Goal: Information Seeking & Learning: Find specific fact

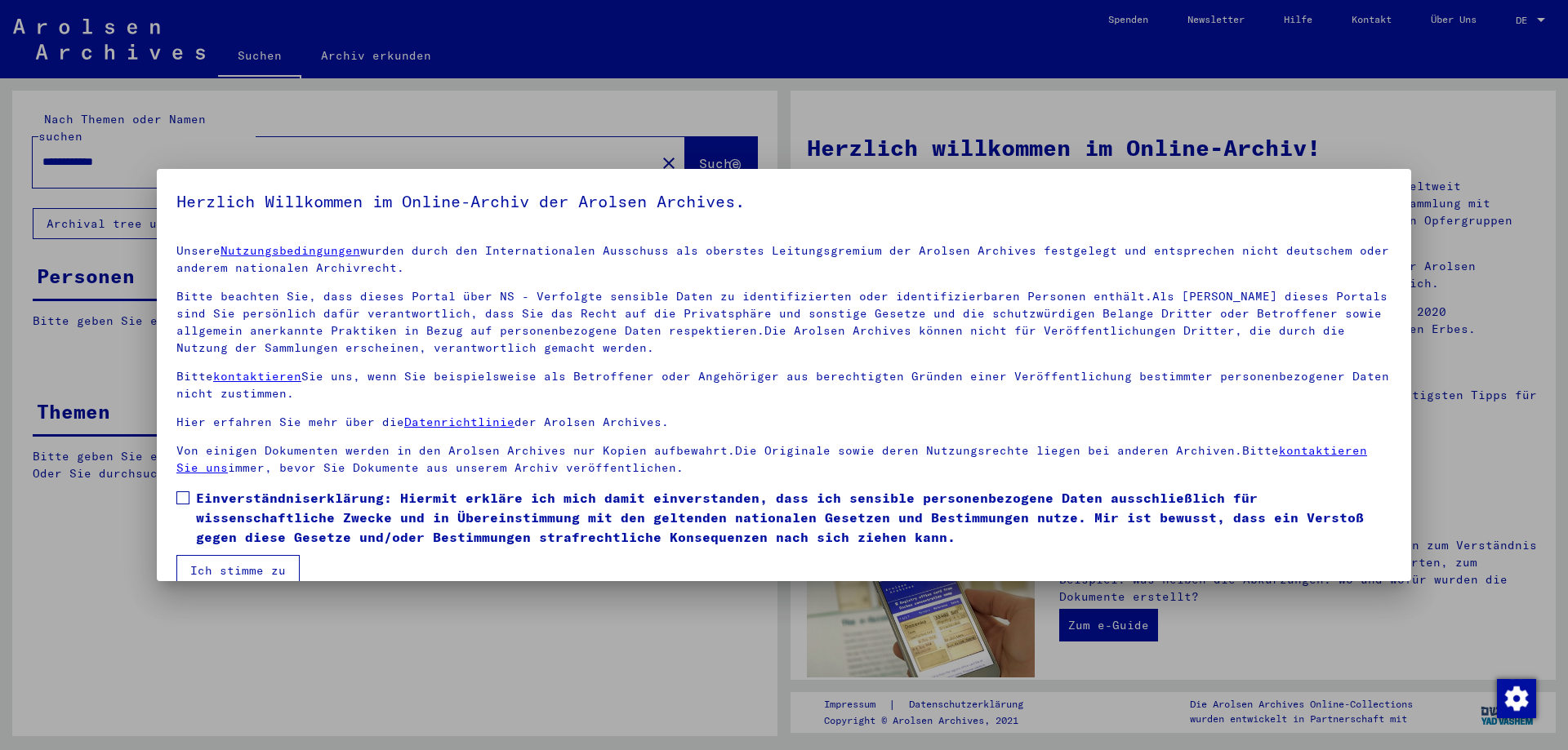
click at [192, 502] on label "Einverständniserklärung: Hiermit erkläre ich mich damit einverstanden, dass ich…" at bounding box center [784, 517] width 1215 height 59
click at [226, 557] on button "Ich stimme zu" at bounding box center [238, 571] width 123 height 31
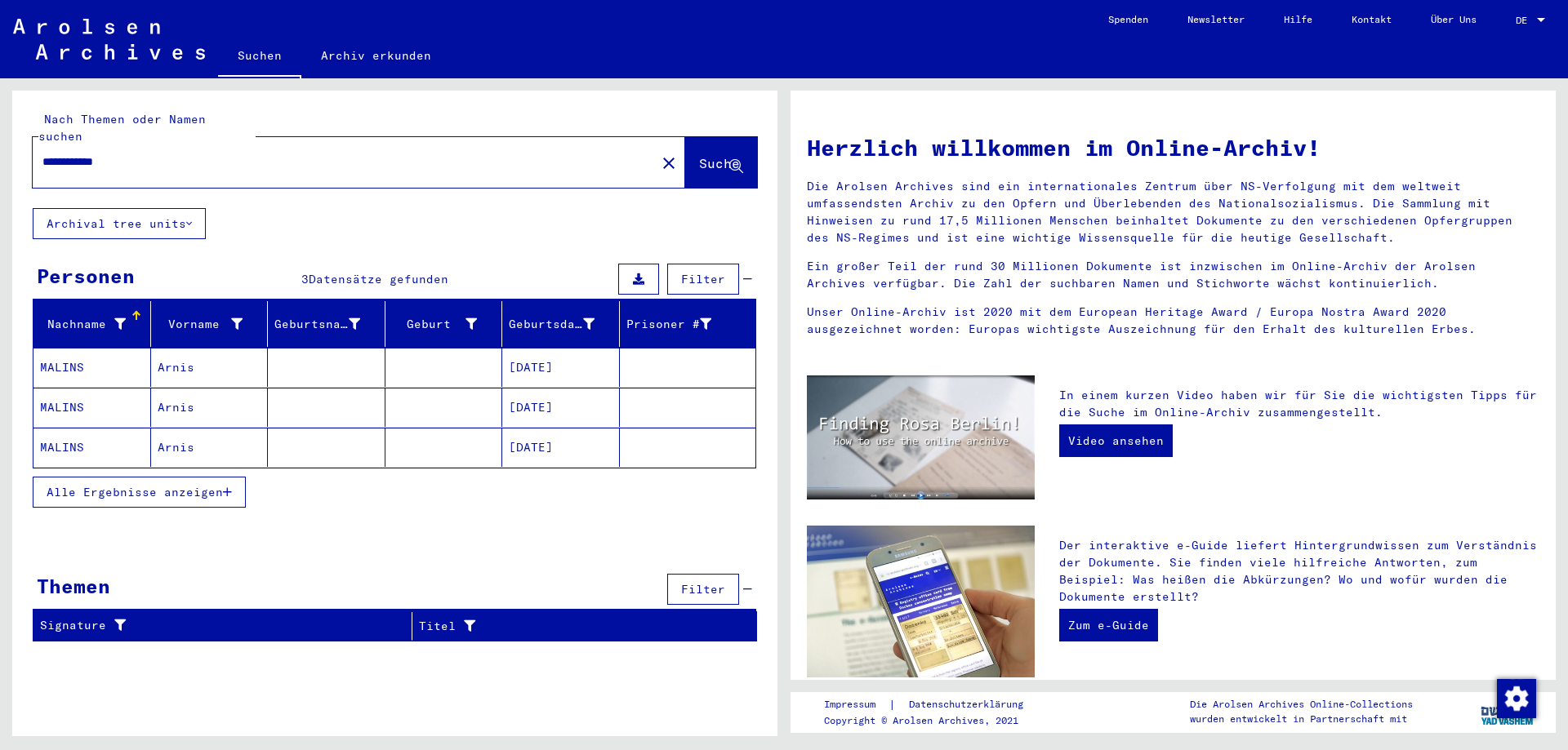
click at [581, 348] on mat-cell "[DATE]" at bounding box center [561, 367] width 118 height 40
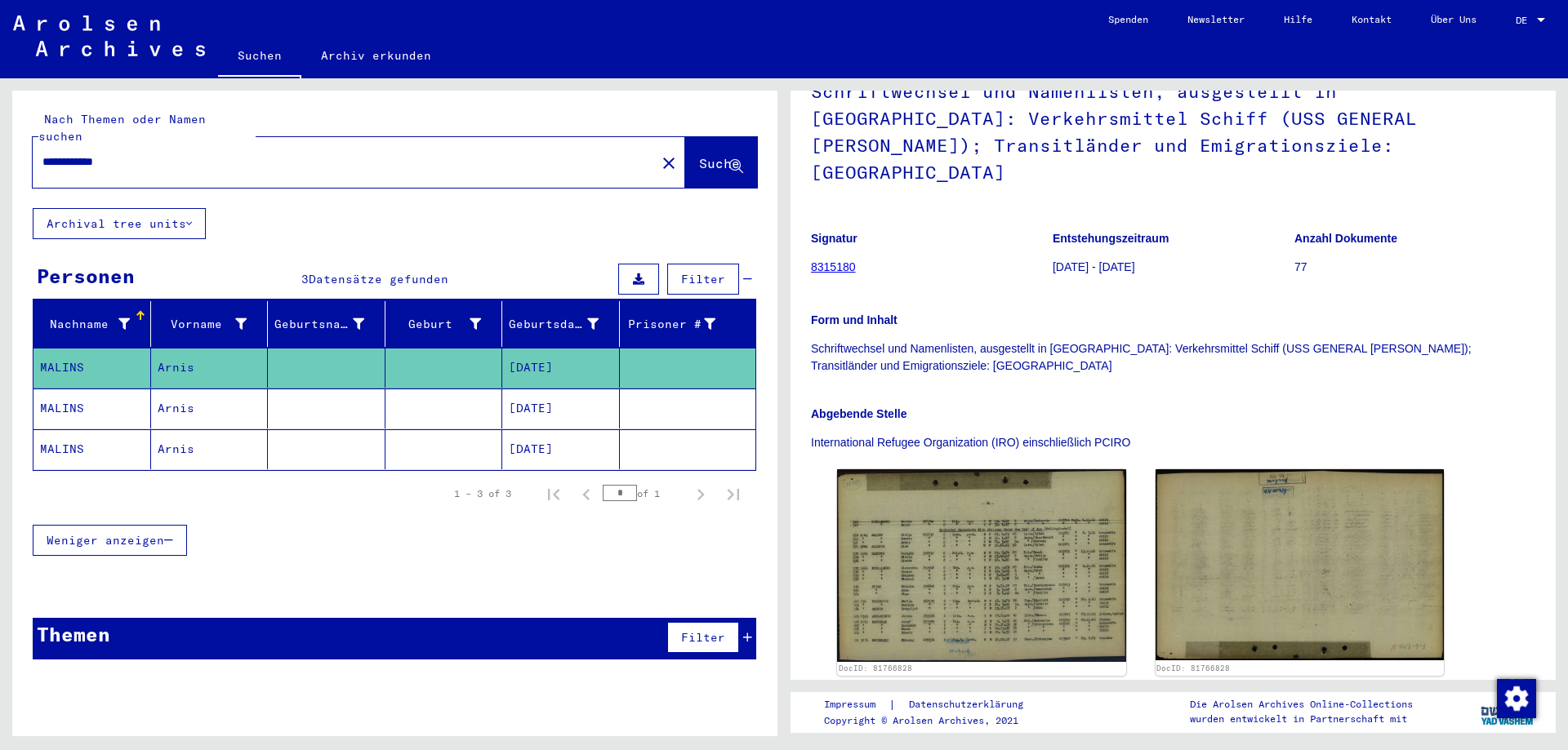
scroll to position [163, 0]
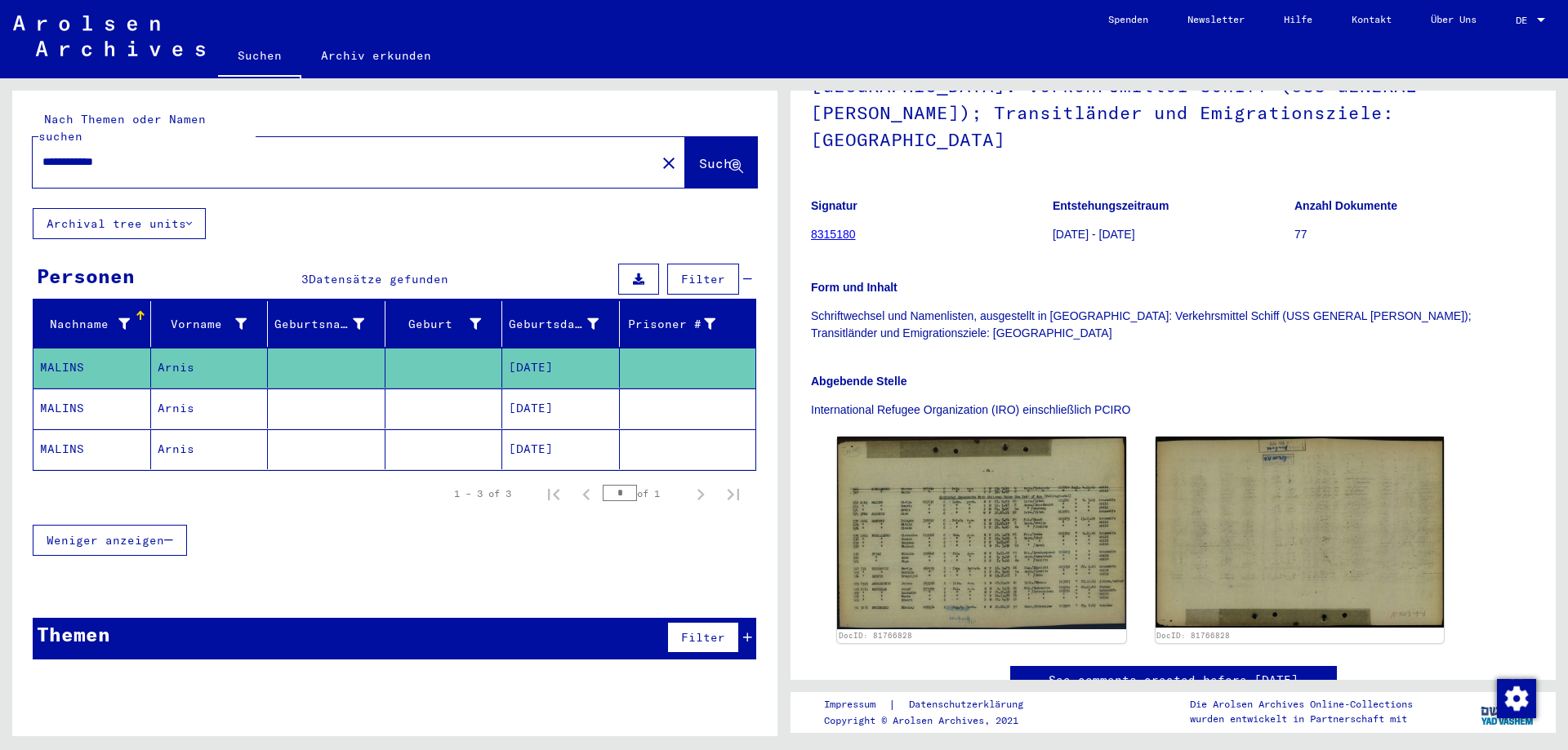
click at [524, 364] on mat-cell "[DATE]" at bounding box center [561, 367] width 118 height 40
click at [517, 388] on mat-cell "[DATE]" at bounding box center [561, 408] width 118 height 40
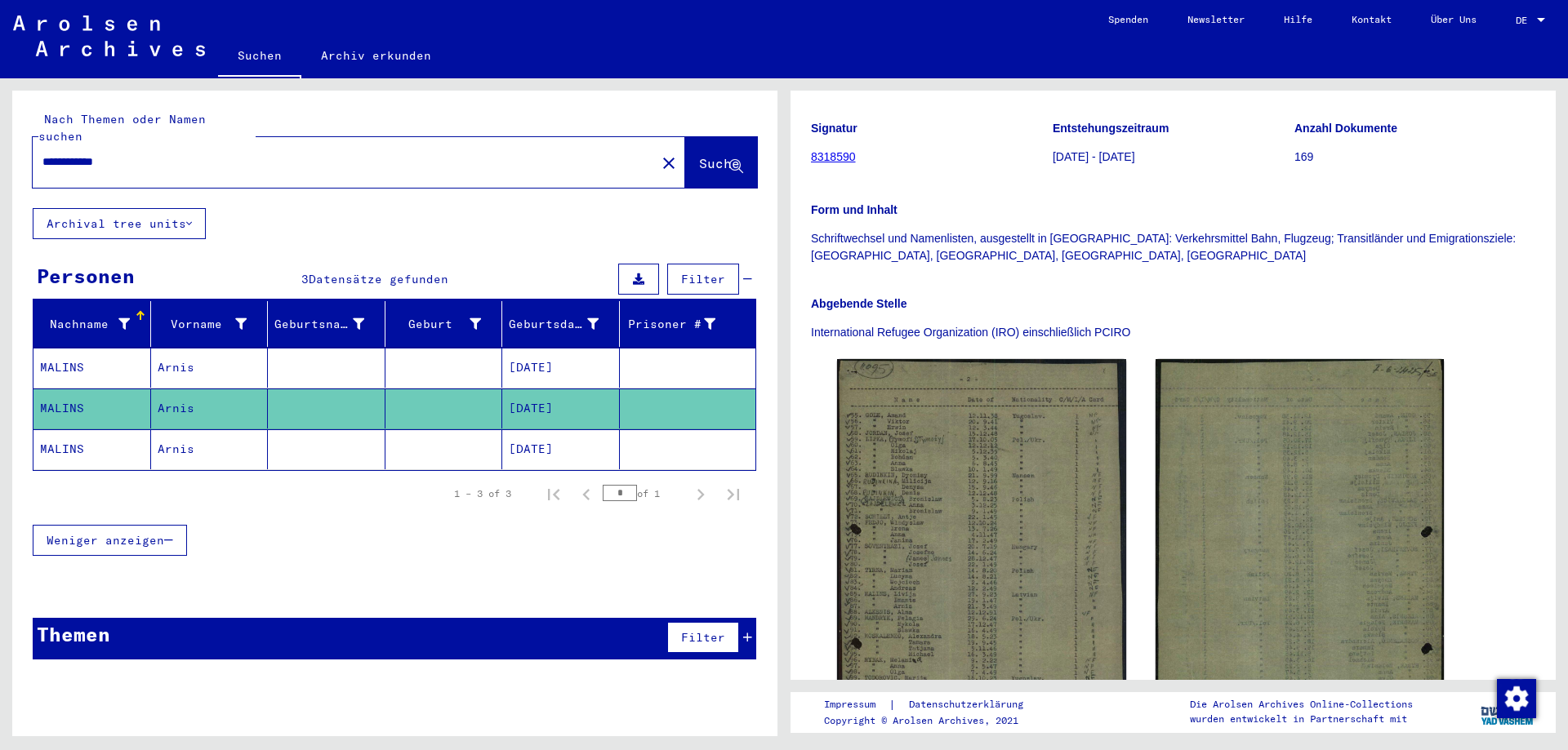
scroll to position [245, 0]
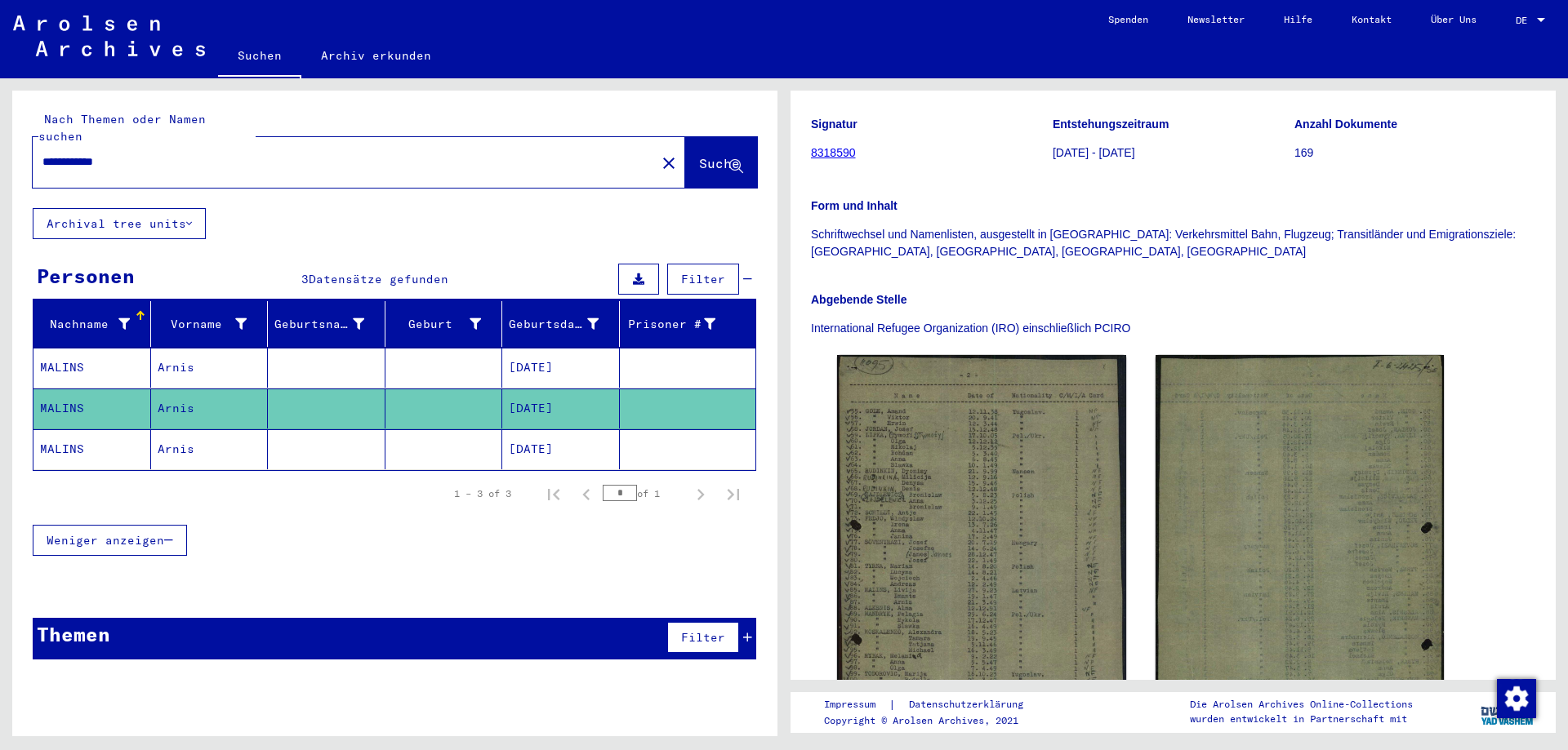
click at [545, 430] on mat-cell "[DATE]" at bounding box center [561, 449] width 118 height 40
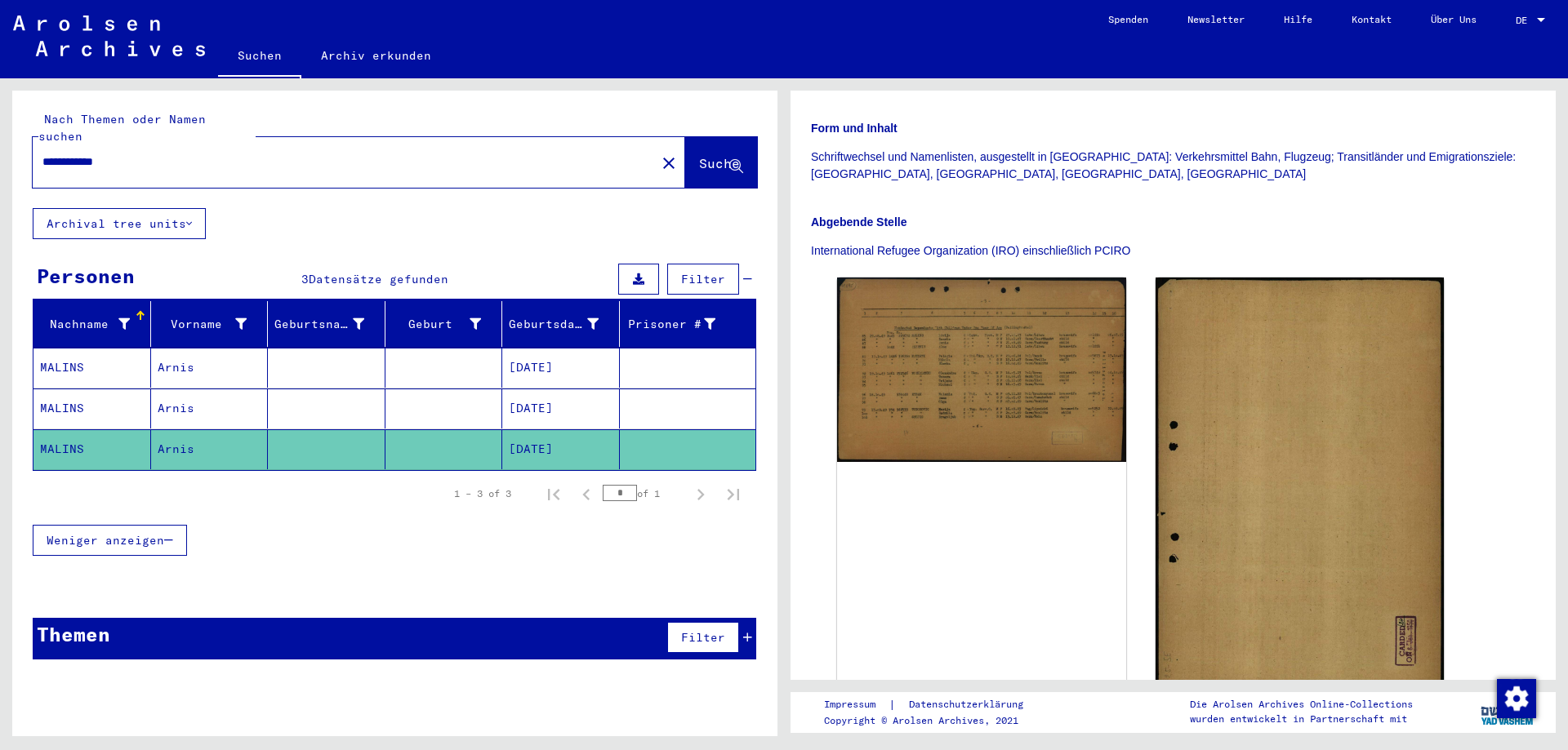
scroll to position [327, 0]
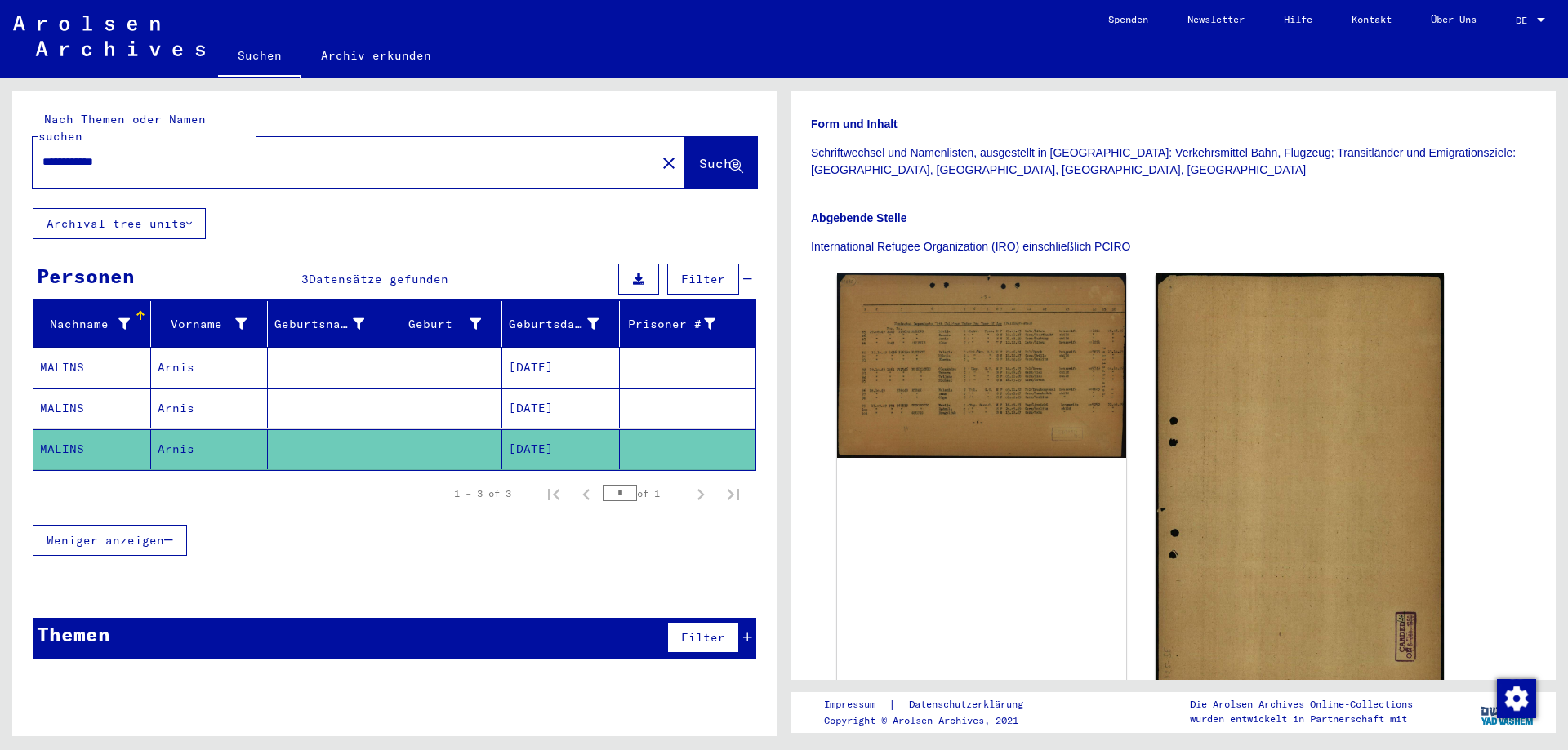
click at [403, 357] on mat-cell at bounding box center [445, 367] width 118 height 40
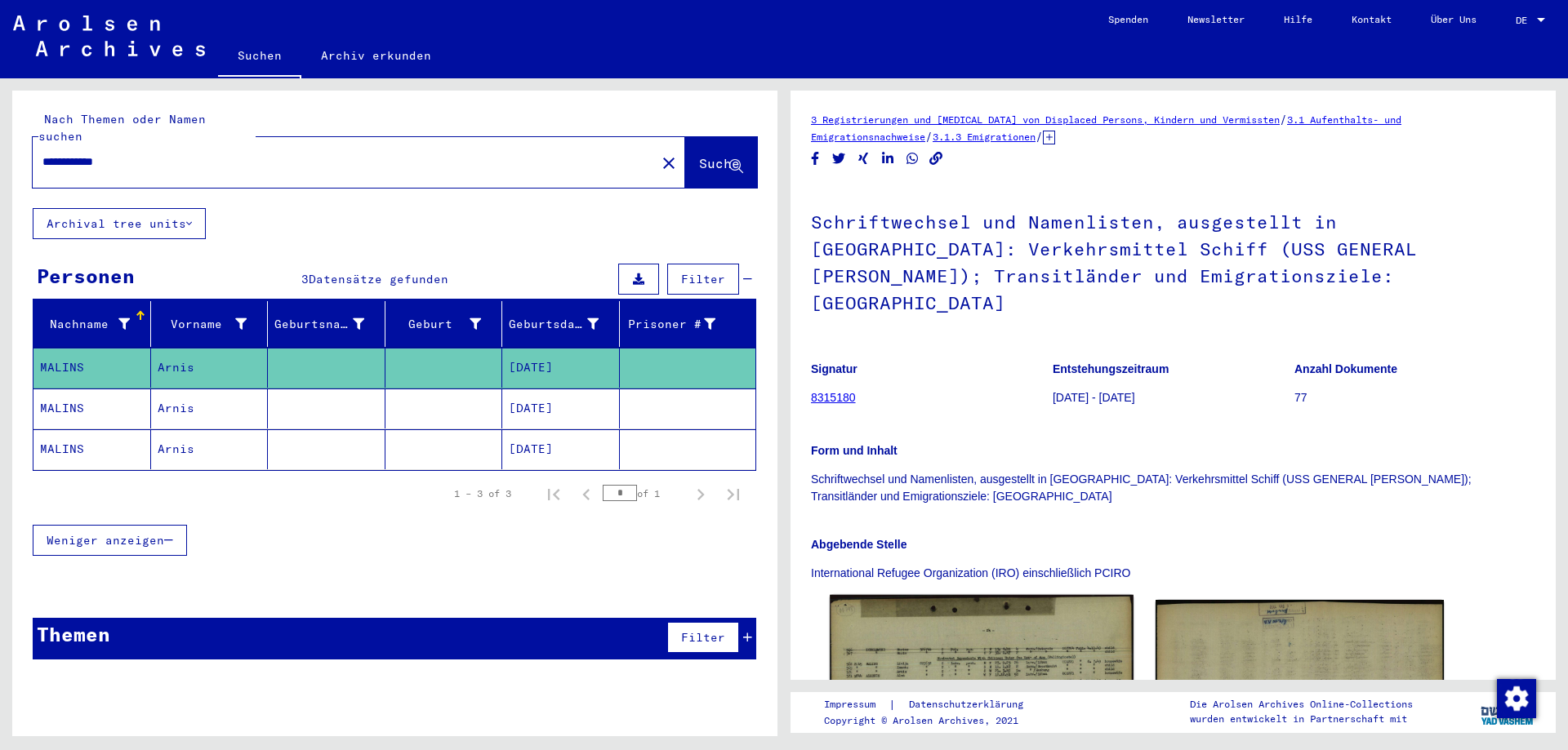
click at [965, 605] on img at bounding box center [981, 696] width 303 height 202
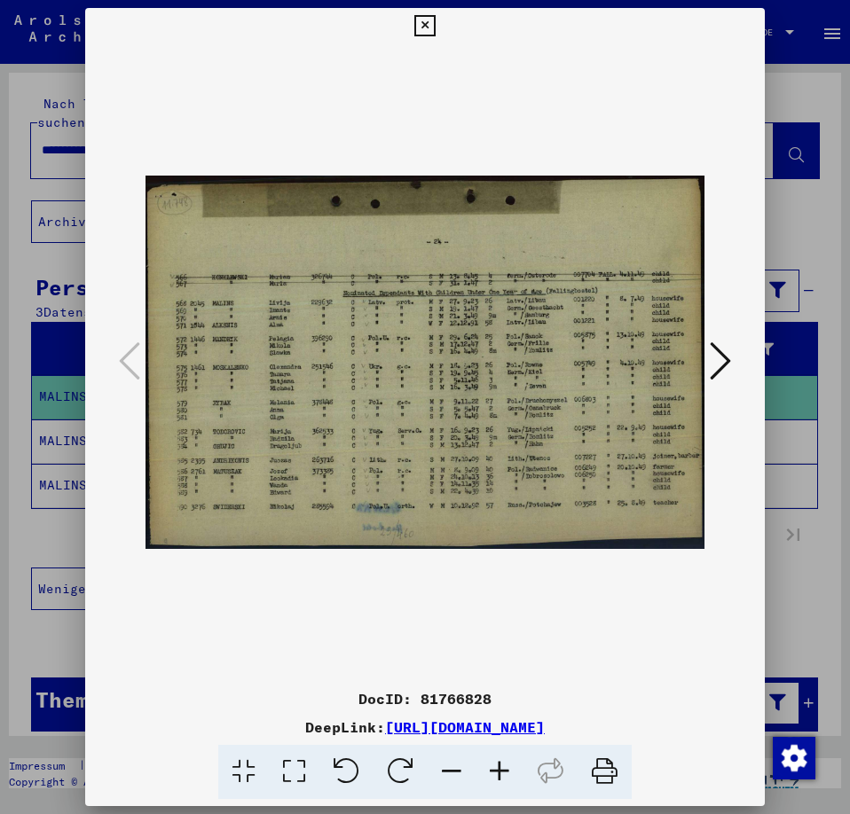
click at [424, 19] on icon at bounding box center [424, 25] width 20 height 21
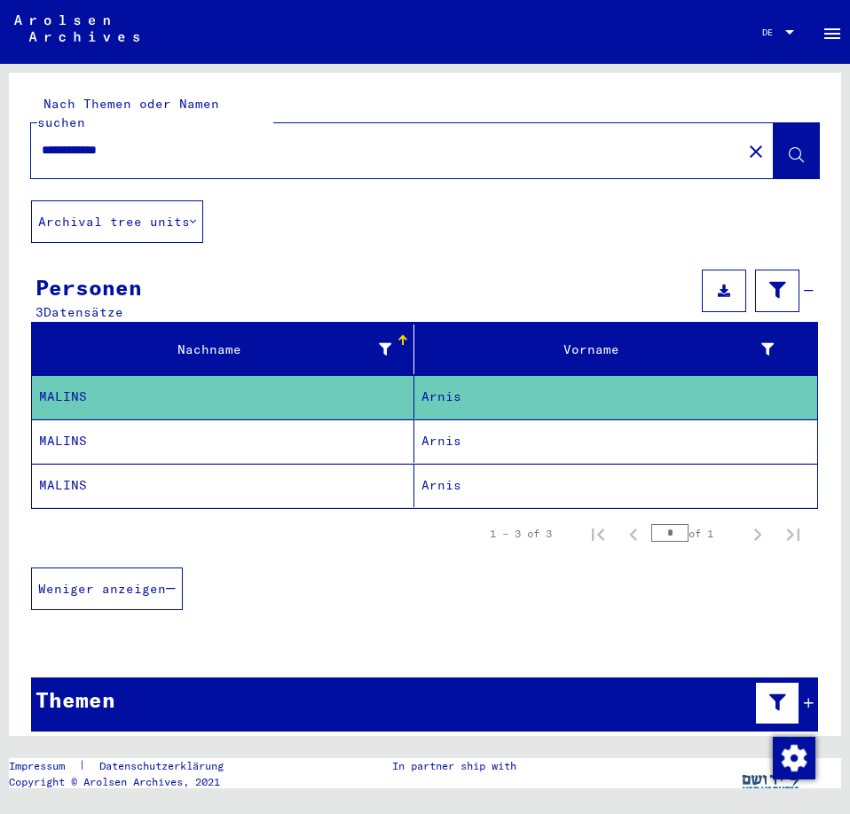
click at [220, 141] on input "**********" at bounding box center [386, 150] width 689 height 19
click at [75, 141] on input "**********" at bounding box center [386, 150] width 689 height 19
type input "**********"
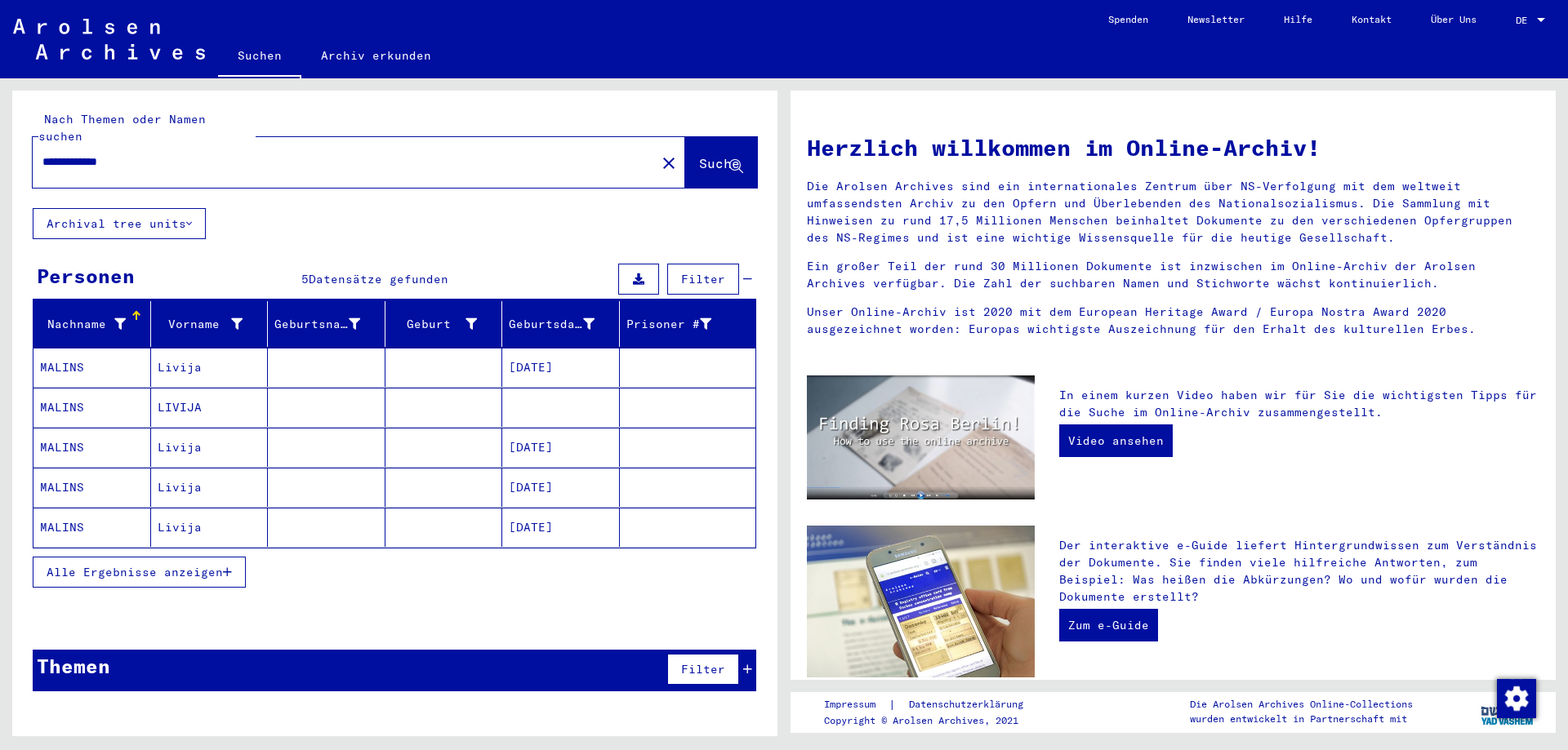
click at [328, 351] on mat-cell at bounding box center [327, 367] width 118 height 40
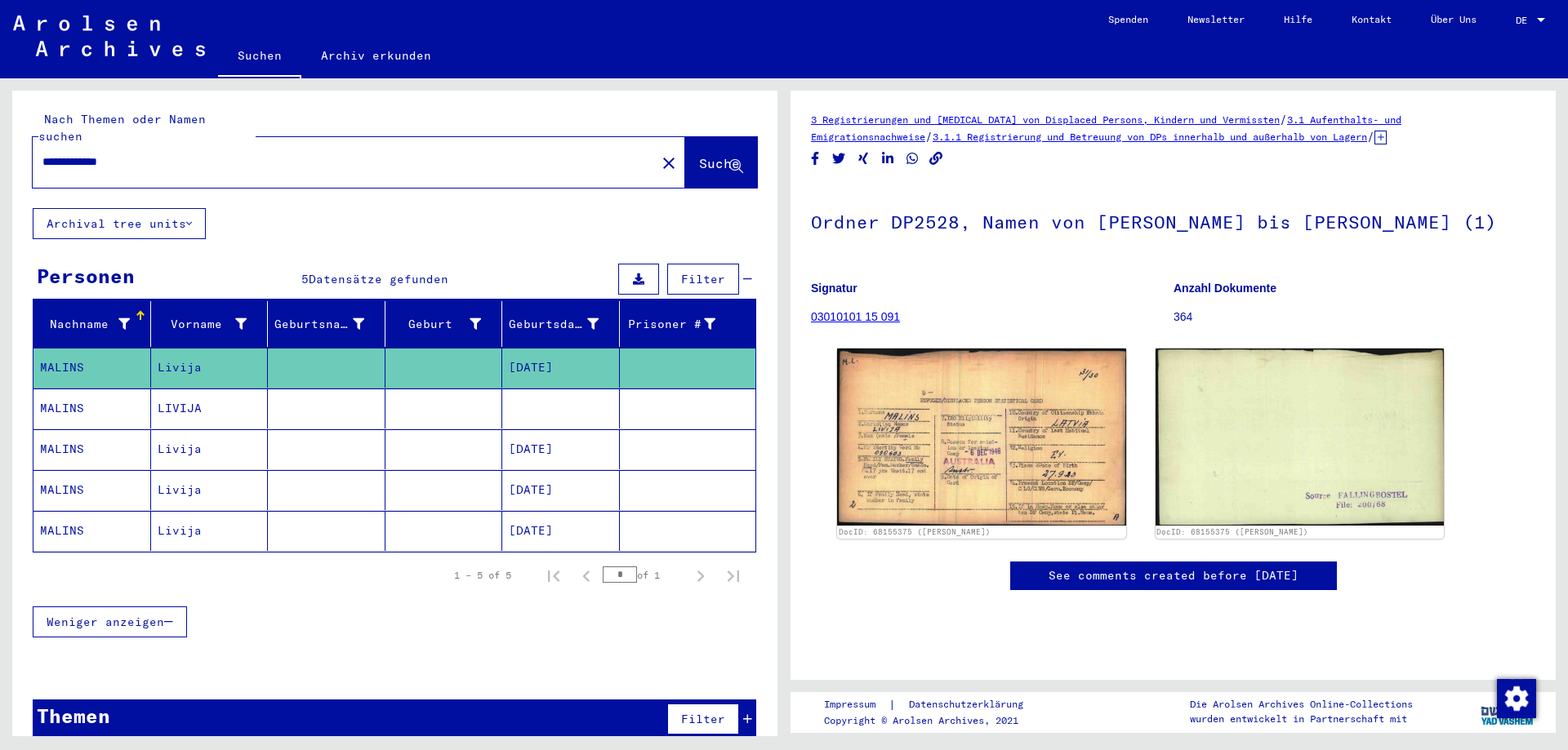
click at [548, 450] on mat-cell "[DATE]" at bounding box center [561, 449] width 118 height 40
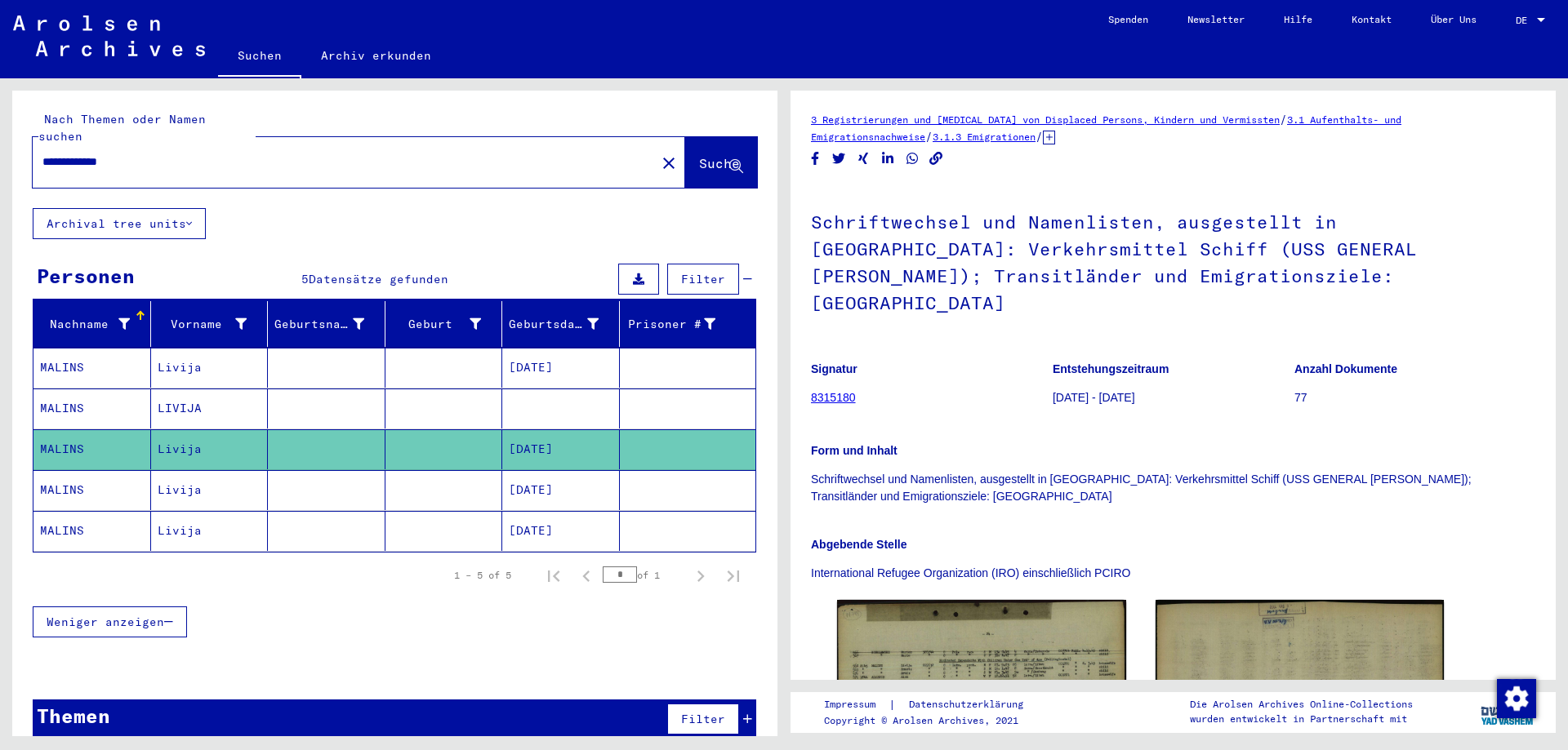
click at [645, 395] on mat-cell at bounding box center [688, 408] width 136 height 40
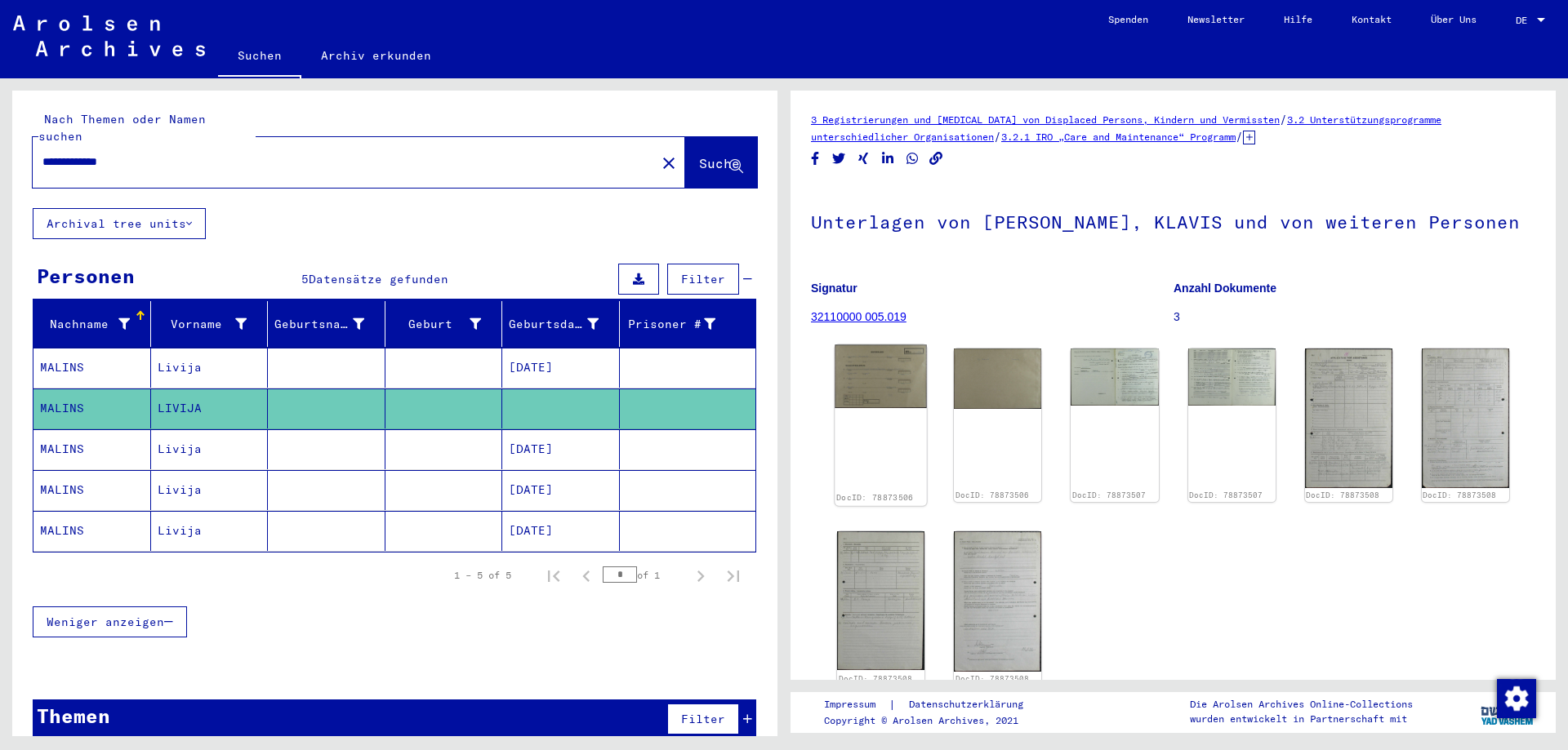
click at [892, 402] on img at bounding box center [880, 376] width 92 height 63
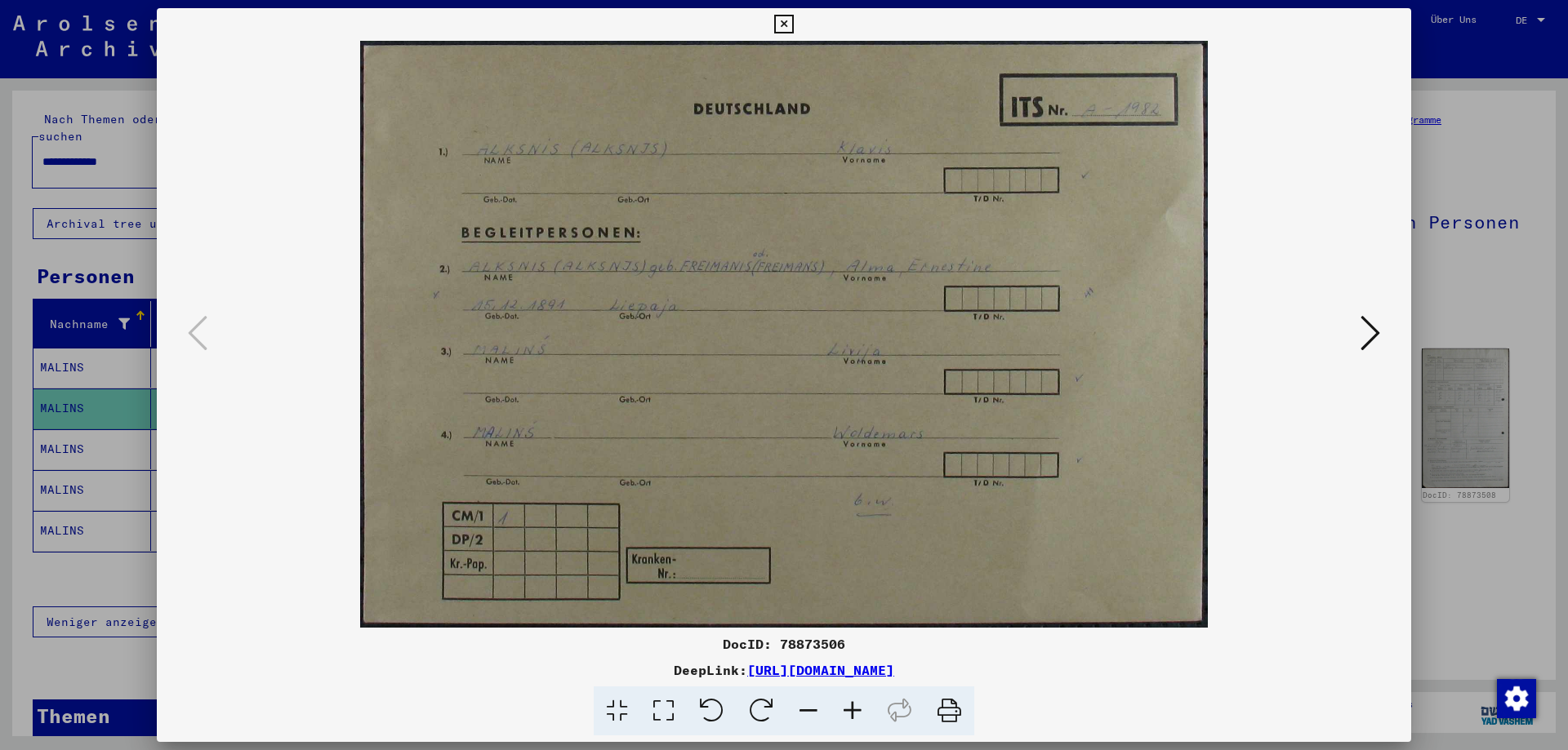
click at [1371, 322] on icon at bounding box center [1370, 333] width 19 height 40
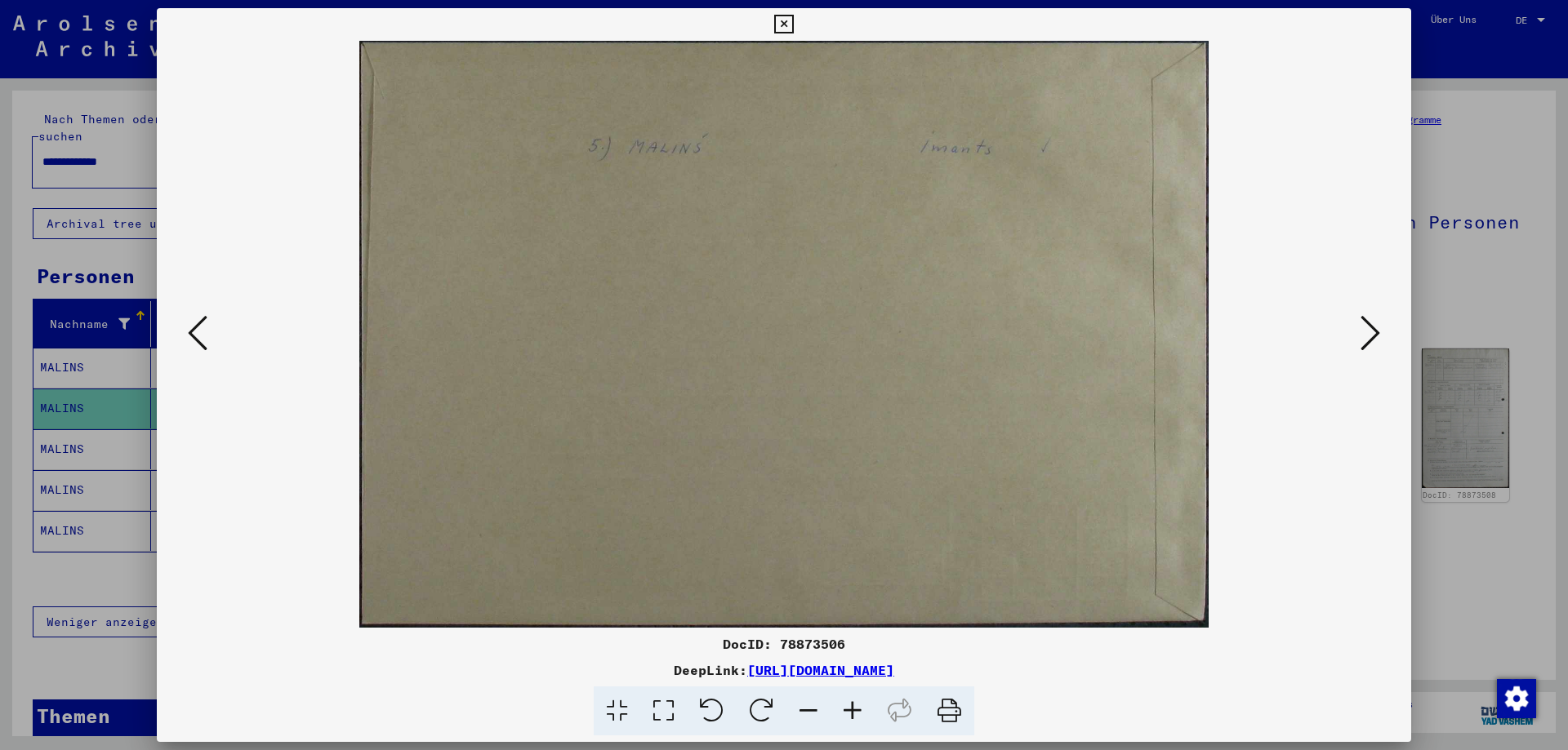
click at [219, 329] on img at bounding box center [784, 334] width 1144 height 587
click at [213, 333] on img at bounding box center [784, 334] width 1144 height 587
click at [208, 340] on button at bounding box center [198, 334] width 29 height 47
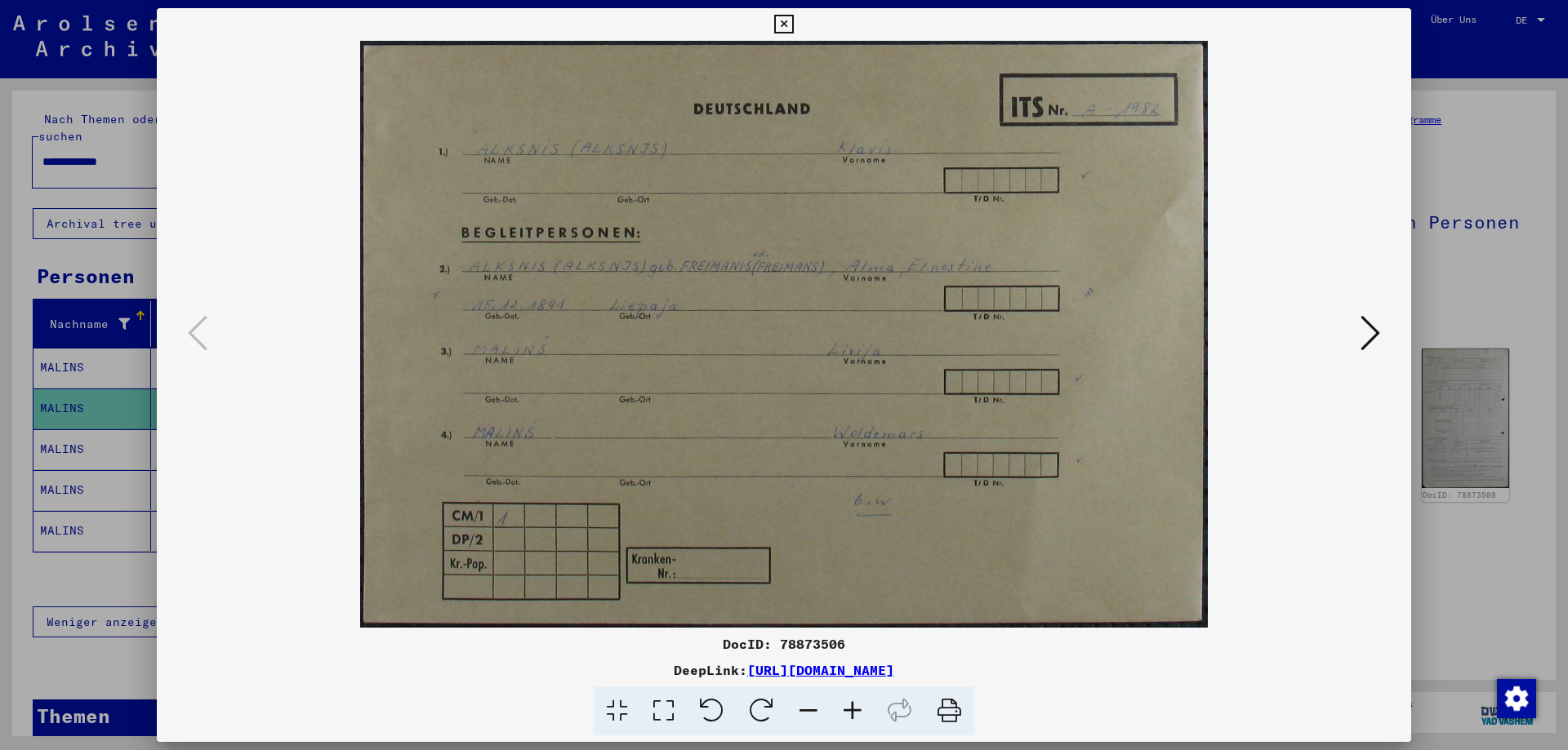
click at [1379, 330] on icon at bounding box center [1370, 333] width 19 height 40
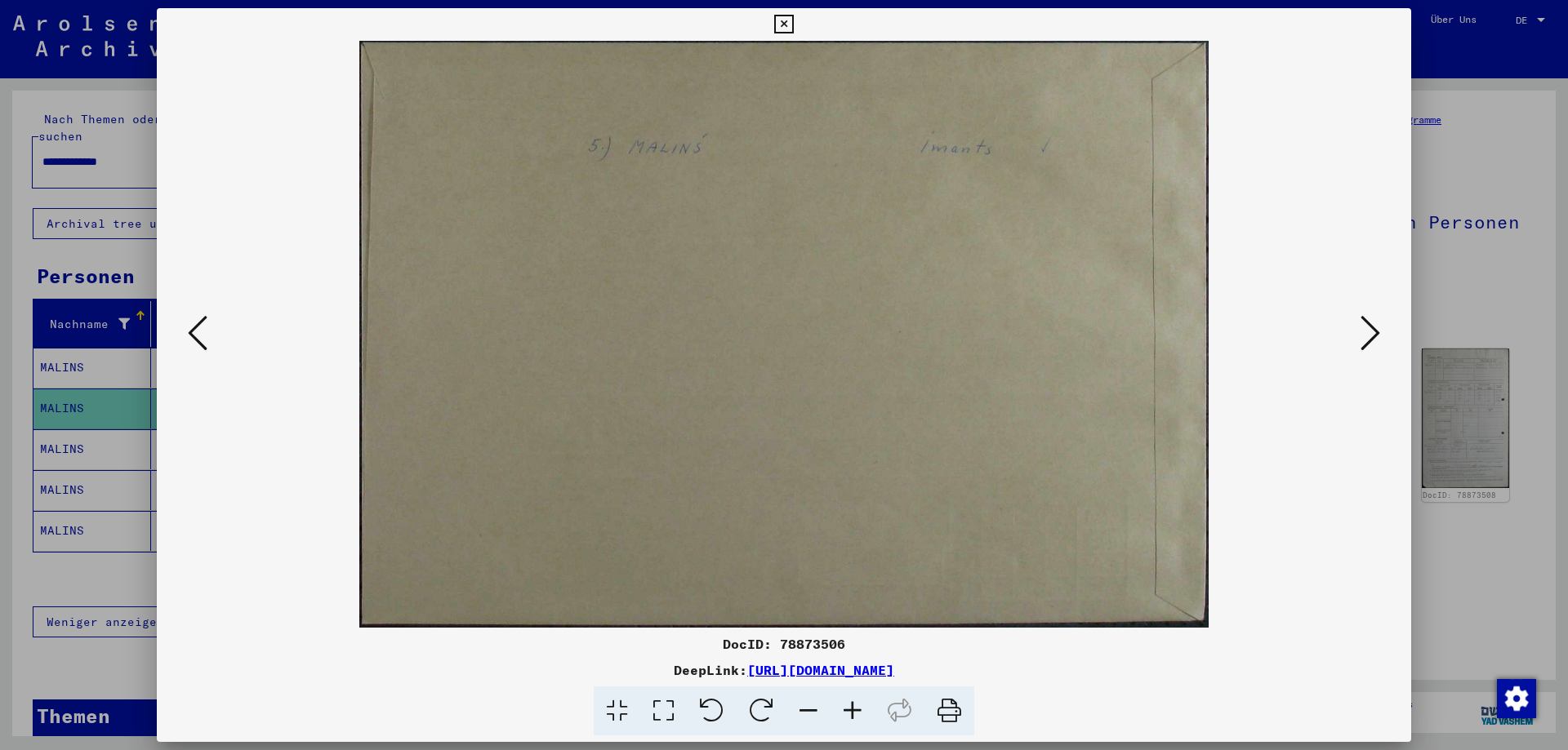
click at [1379, 330] on icon at bounding box center [1370, 333] width 19 height 40
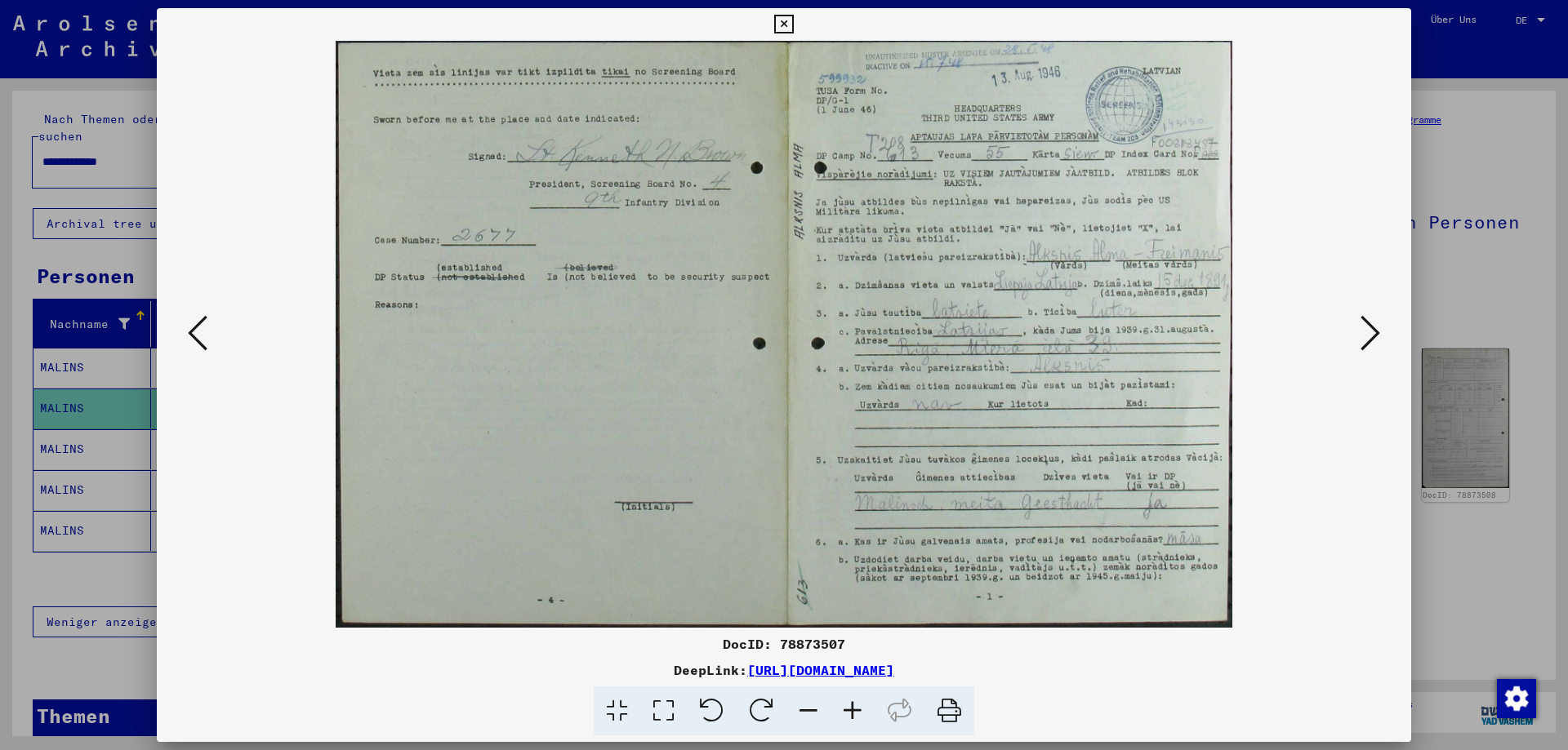
click at [1379, 330] on icon at bounding box center [1370, 333] width 19 height 40
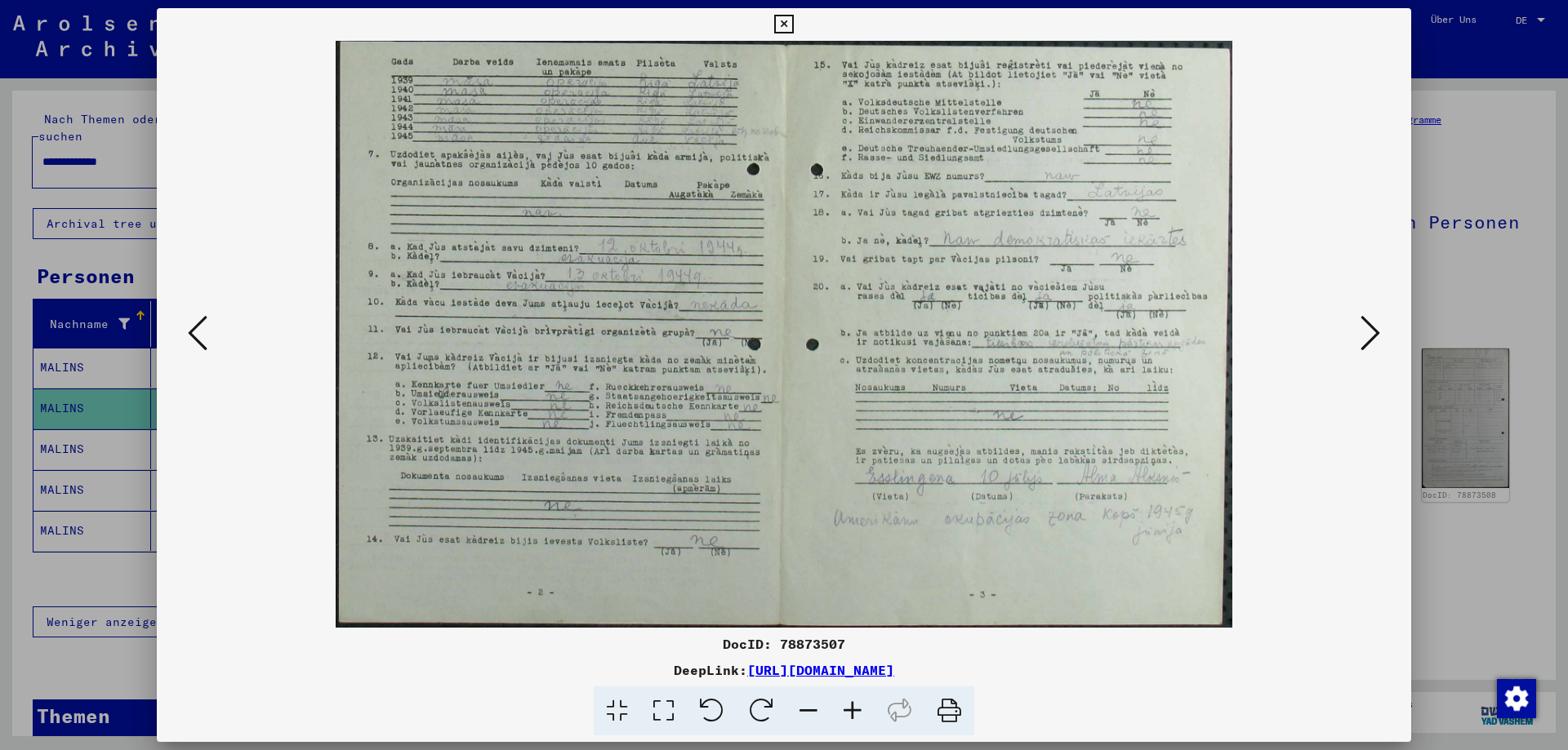
click at [196, 329] on icon at bounding box center [197, 333] width 19 height 40
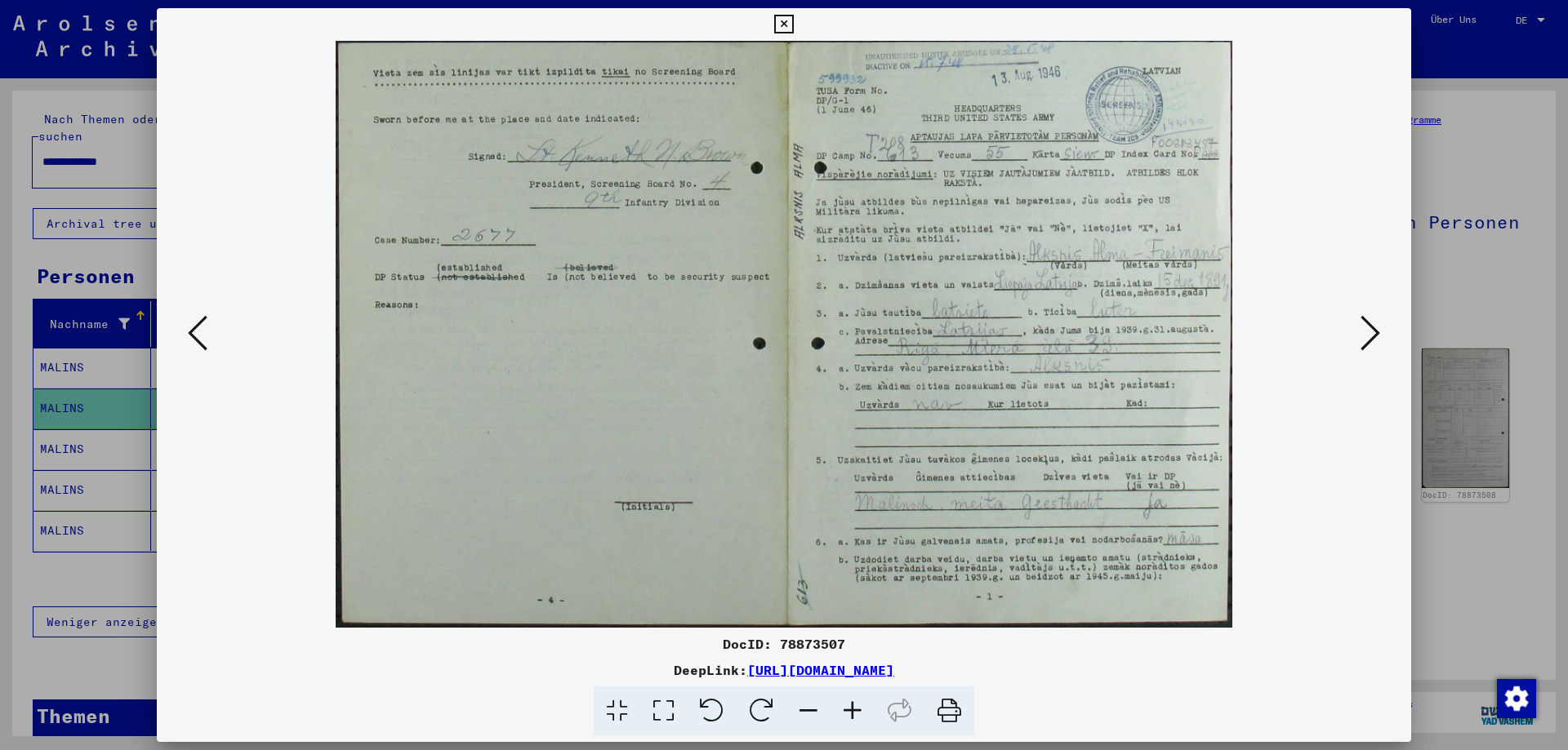
click at [83, 394] on div at bounding box center [784, 375] width 1568 height 750
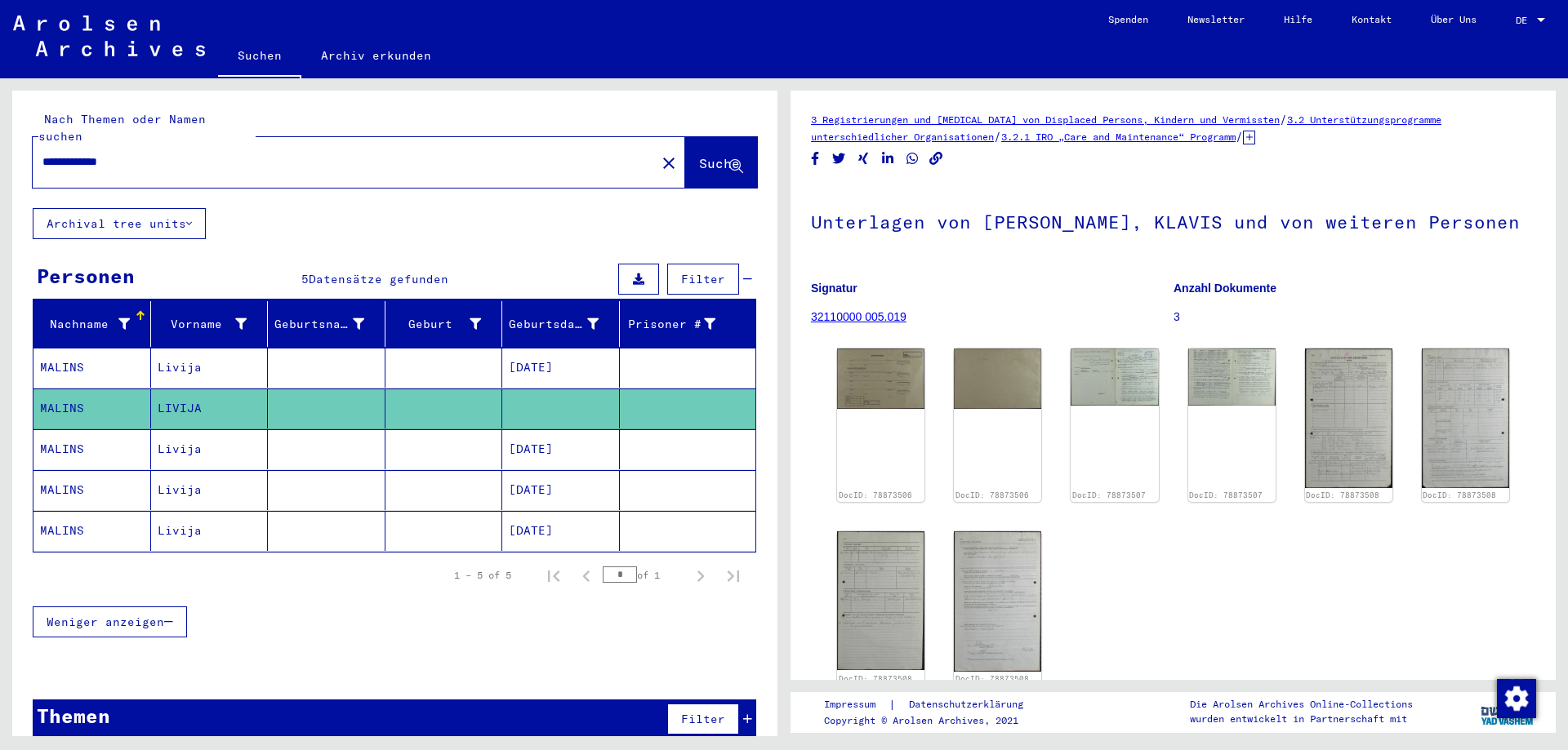
click at [75, 430] on mat-cell "MALINS" at bounding box center [92, 449] width 118 height 40
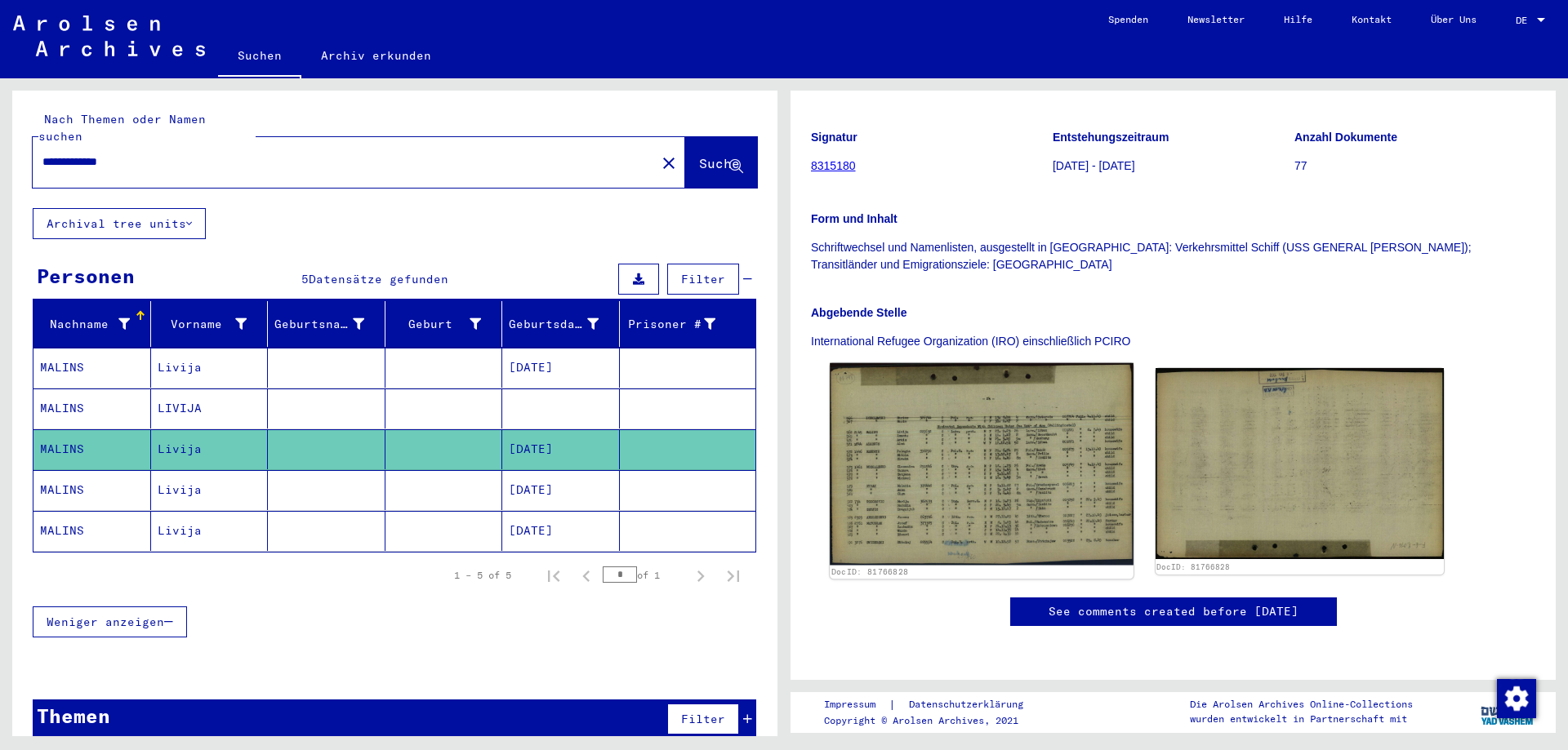
scroll to position [327, 0]
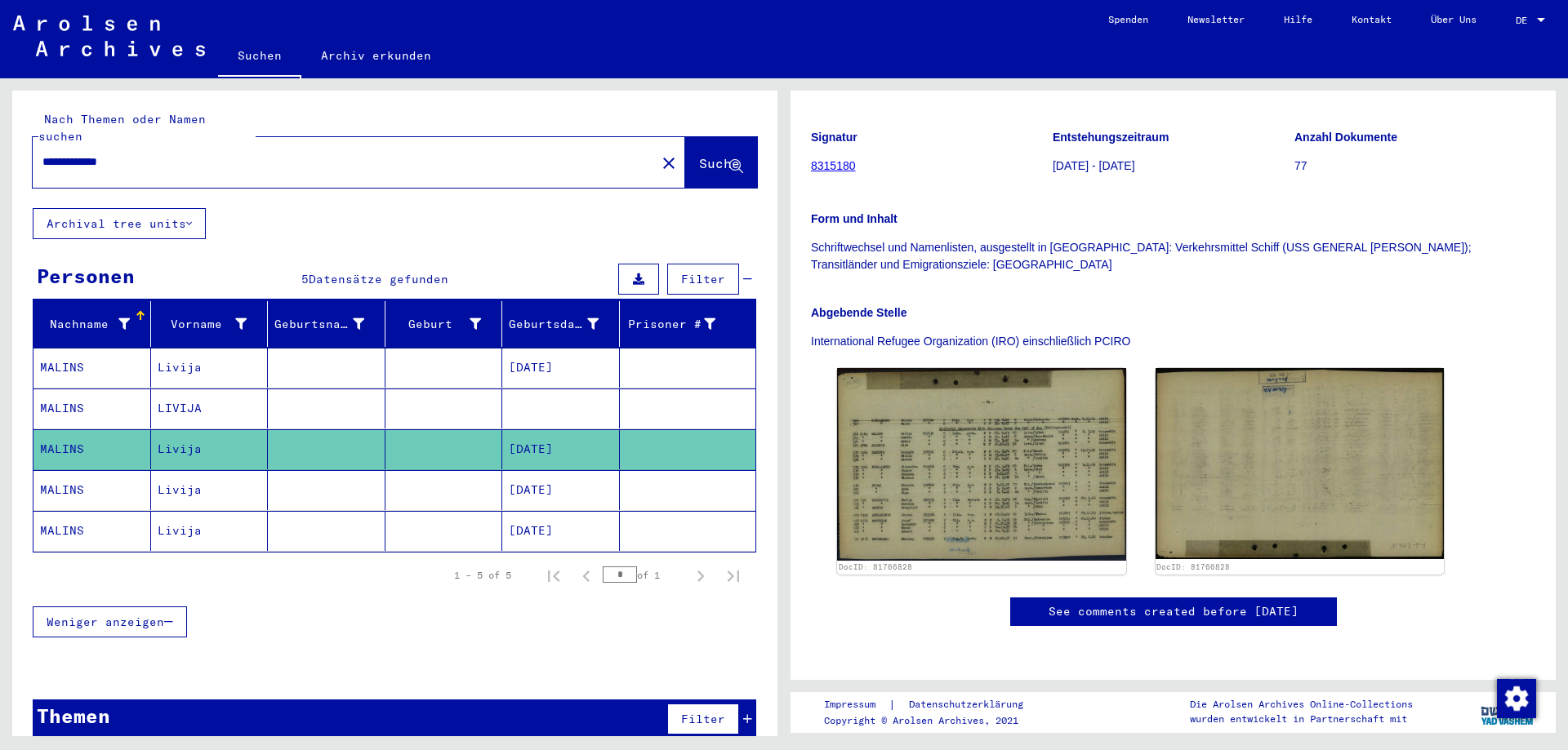
click at [409, 470] on mat-cell at bounding box center [445, 490] width 118 height 40
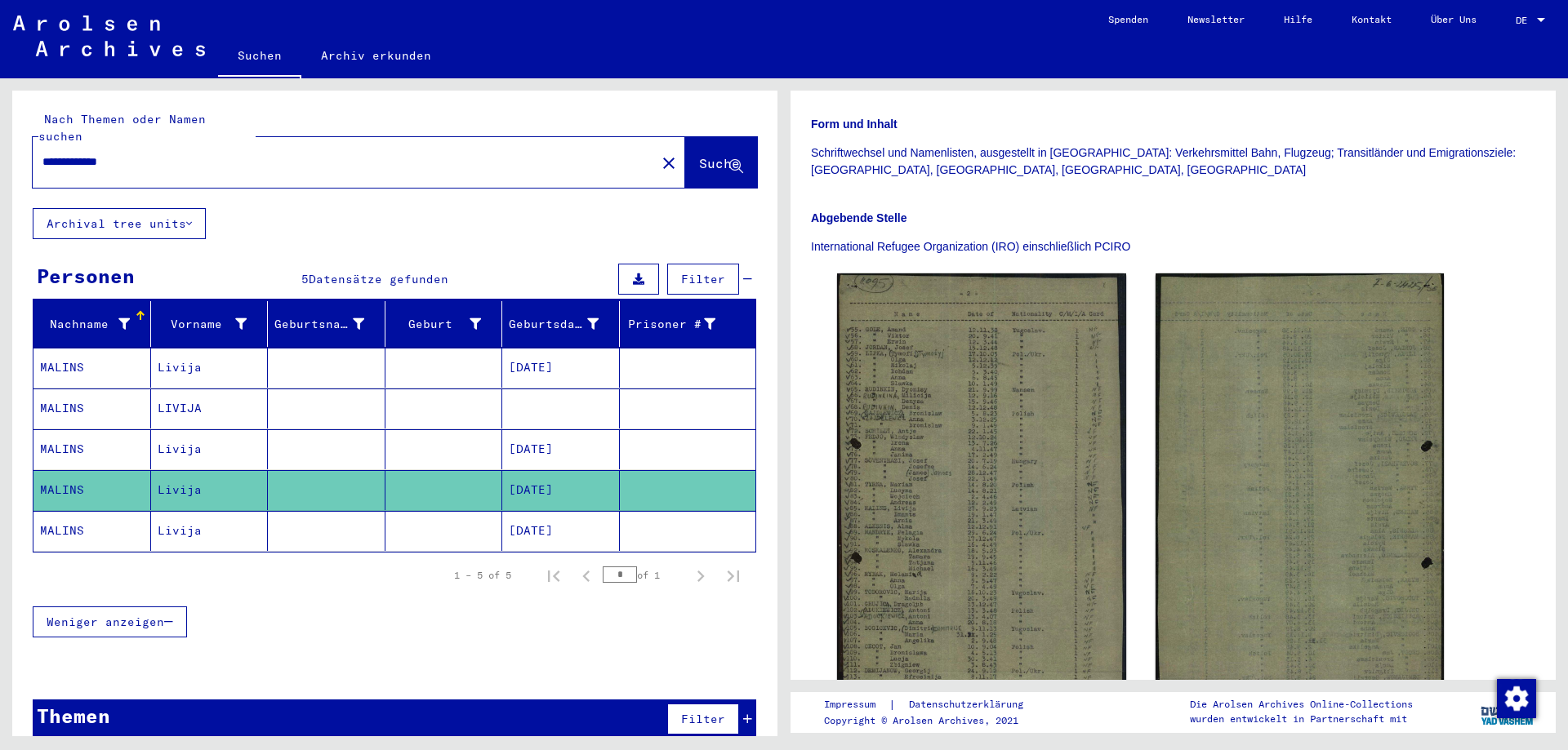
click at [446, 525] on mat-cell at bounding box center [445, 530] width 118 height 40
